Goal: Browse casually: Explore the website without a specific task or goal

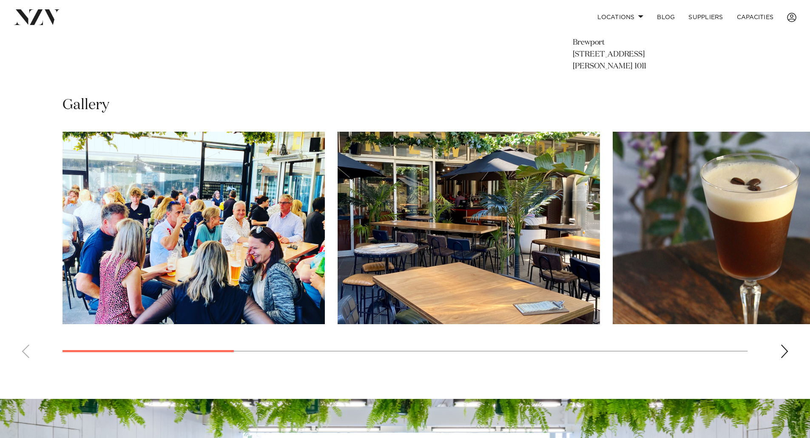
scroll to position [553, 0]
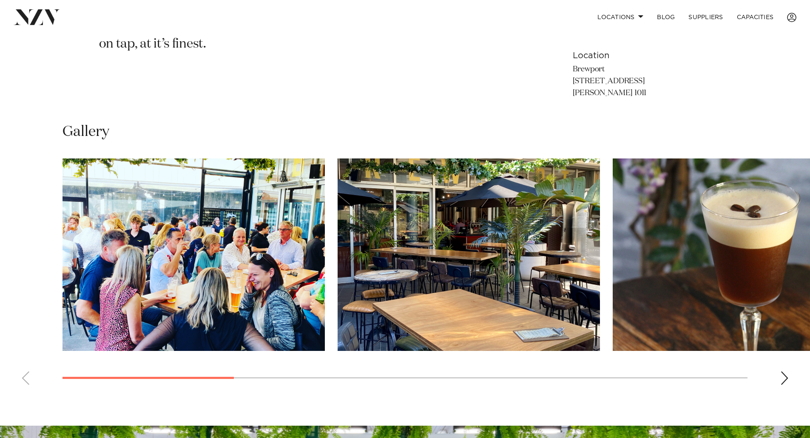
click at [786, 381] on div "Next slide" at bounding box center [784, 379] width 9 height 14
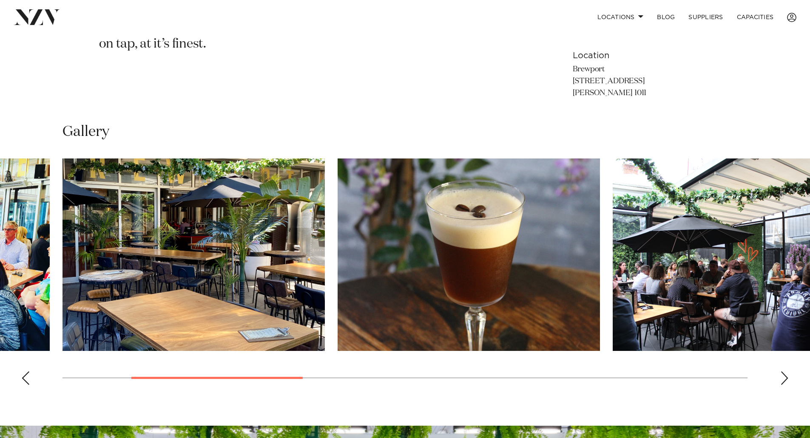
click at [786, 381] on div "Next slide" at bounding box center [784, 379] width 9 height 14
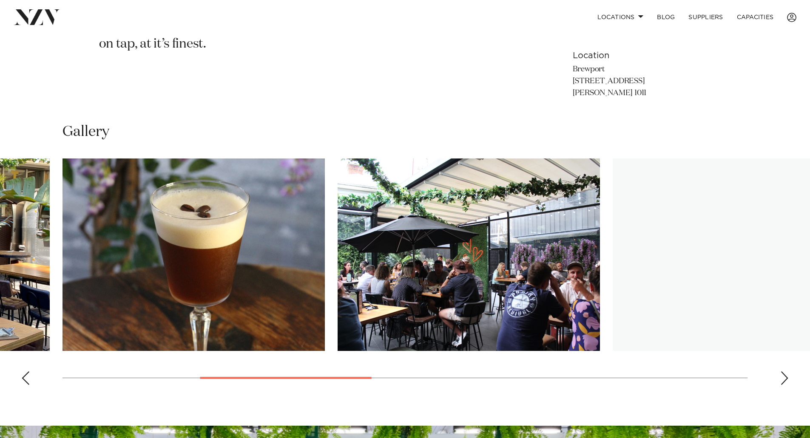
click at [786, 381] on div "Next slide" at bounding box center [784, 379] width 9 height 14
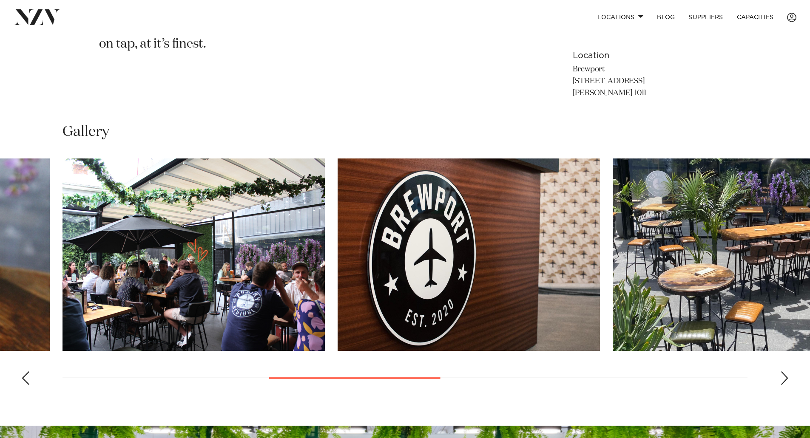
click at [789, 376] on swiper-container at bounding box center [405, 275] width 810 height 233
click at [786, 380] on div "Next slide" at bounding box center [784, 379] width 9 height 14
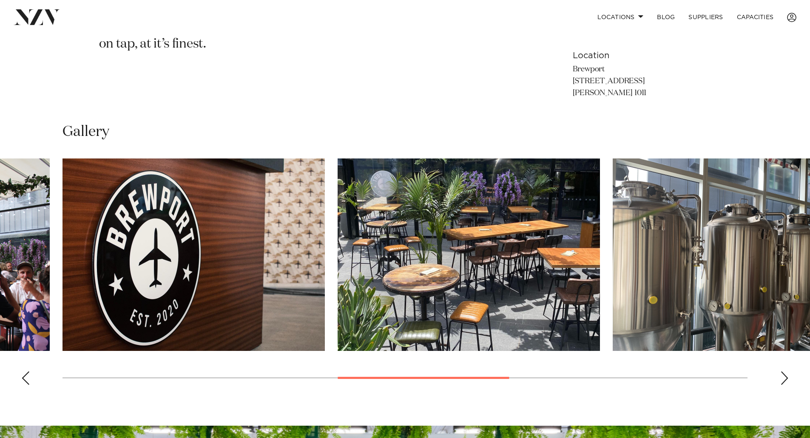
click at [785, 380] on div "Next slide" at bounding box center [784, 379] width 9 height 14
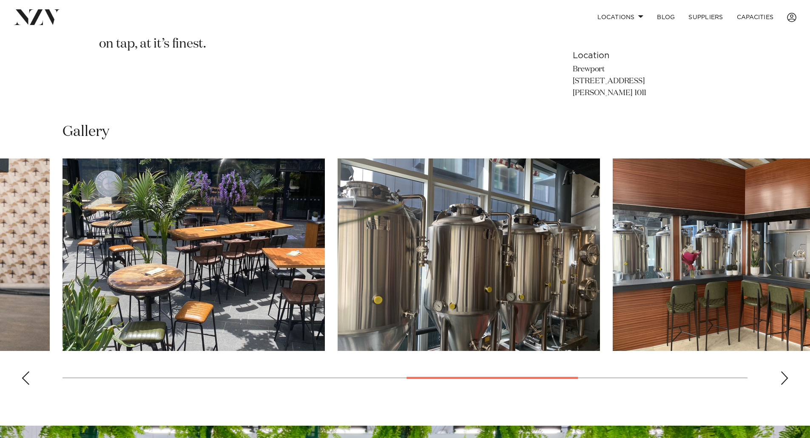
click at [785, 381] on div "Next slide" at bounding box center [784, 379] width 9 height 14
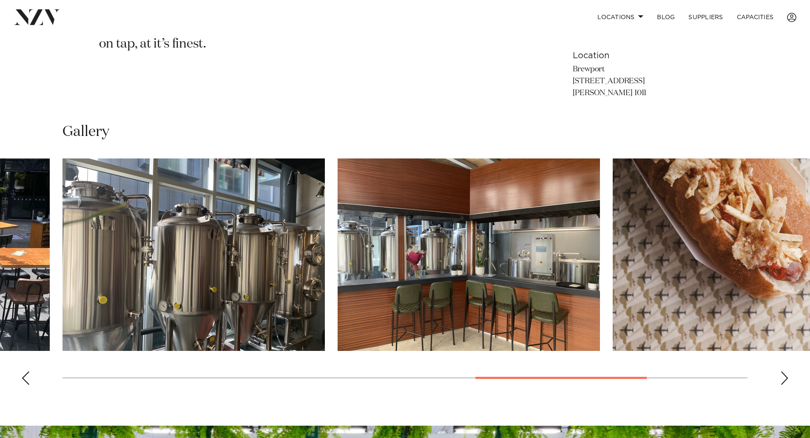
click at [779, 373] on swiper-container at bounding box center [405, 275] width 810 height 233
click at [786, 376] on div "Next slide" at bounding box center [784, 379] width 9 height 14
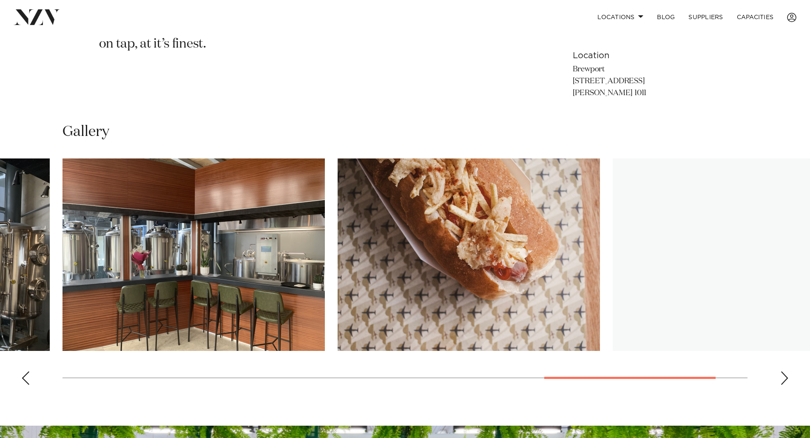
click at [786, 376] on div "Next slide" at bounding box center [784, 379] width 9 height 14
